Goal: Information Seeking & Learning: Learn about a topic

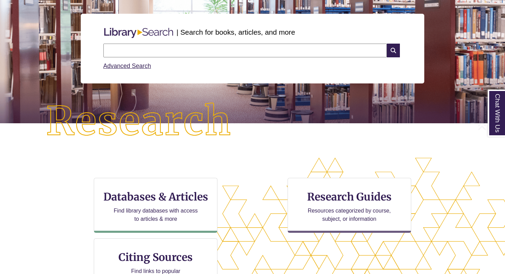
scroll to position [157, 0]
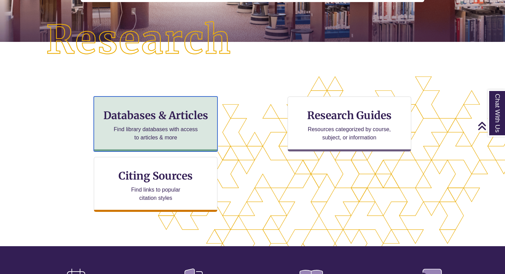
click at [140, 125] on p "Find library databases with access to articles & more" at bounding box center [156, 133] width 90 height 16
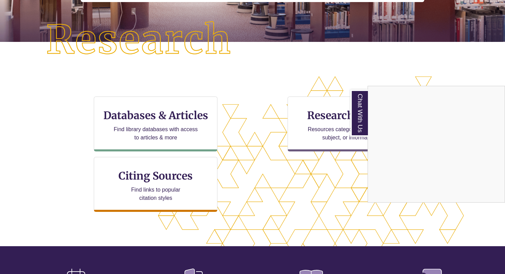
click at [316, 125] on div "Chat With Us" at bounding box center [252, 137] width 505 height 274
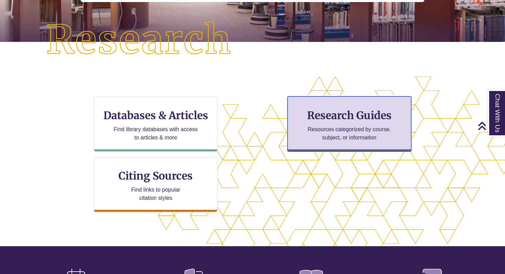
click at [316, 126] on p "Resources categorized by course, subject, or information" at bounding box center [349, 133] width 90 height 16
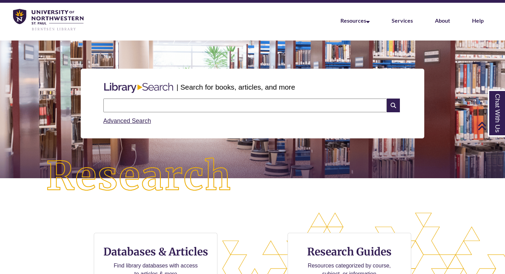
scroll to position [0, 0]
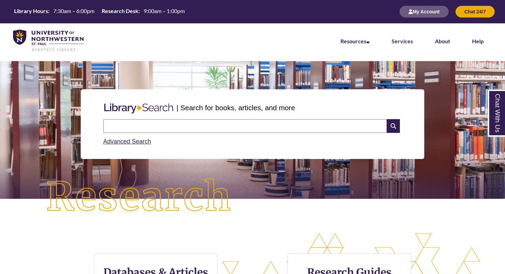
click at [139, 125] on input "text" at bounding box center [244, 126] width 283 height 14
paste input "**********"
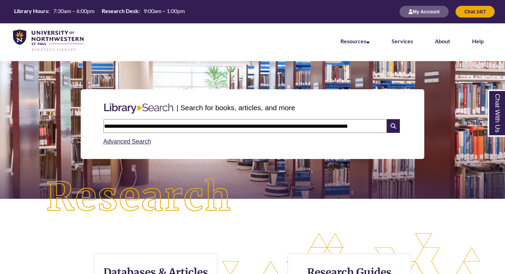
scroll to position [0, 16]
type input "**********"
click at [394, 124] on icon at bounding box center [392, 126] width 13 height 14
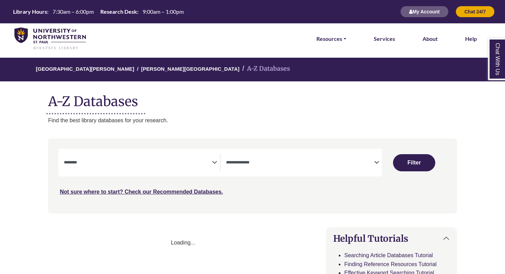
select select "Database Subject Filter"
select select "Database Types Filter"
select select "Database Subject Filter"
select select "Database Types Filter"
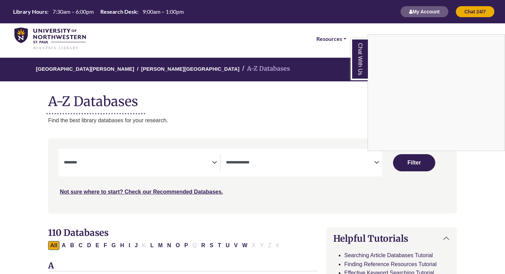
click at [206, 113] on div "Chat With Us" at bounding box center [252, 137] width 505 height 274
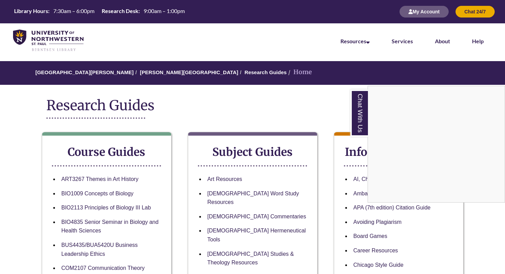
click at [211, 110] on div "Chat With Us" at bounding box center [252, 137] width 505 height 274
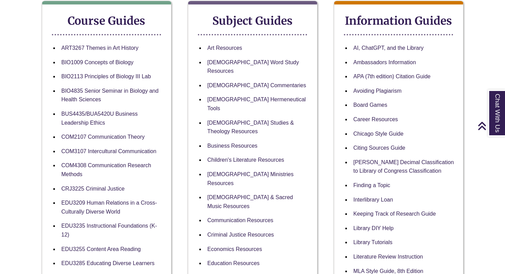
scroll to position [130, 0]
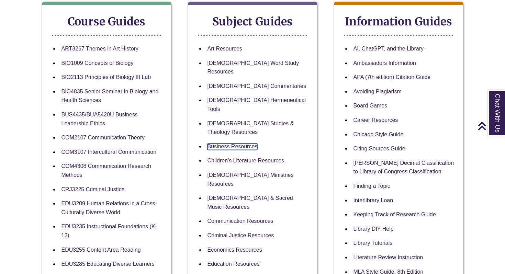
click at [242, 143] on link "Business Resources" at bounding box center [232, 146] width 50 height 7
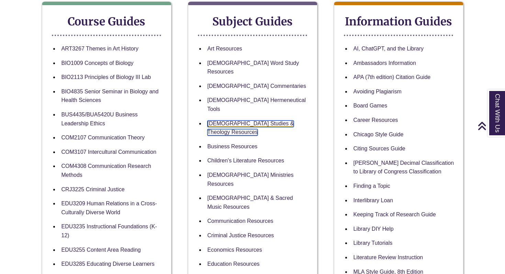
click at [242, 120] on link "[DEMOGRAPHIC_DATA] Studies & Theology Resources" at bounding box center [250, 127] width 86 height 15
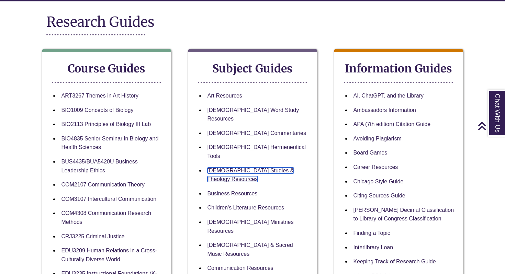
scroll to position [0, 0]
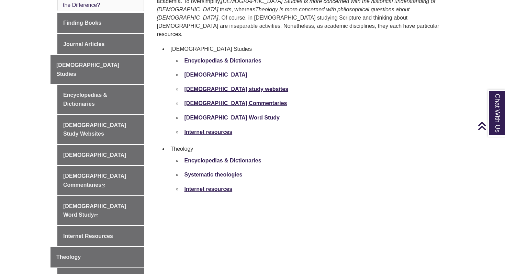
scroll to position [249, 0]
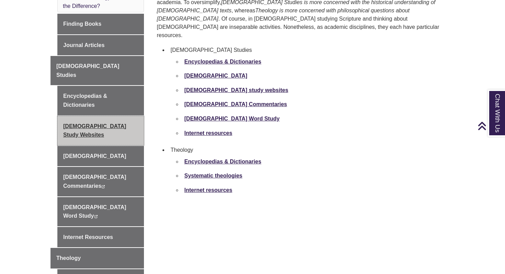
click at [109, 116] on link "[DEMOGRAPHIC_DATA] Study Websites" at bounding box center [100, 130] width 86 height 29
